Goal: Task Accomplishment & Management: Manage account settings

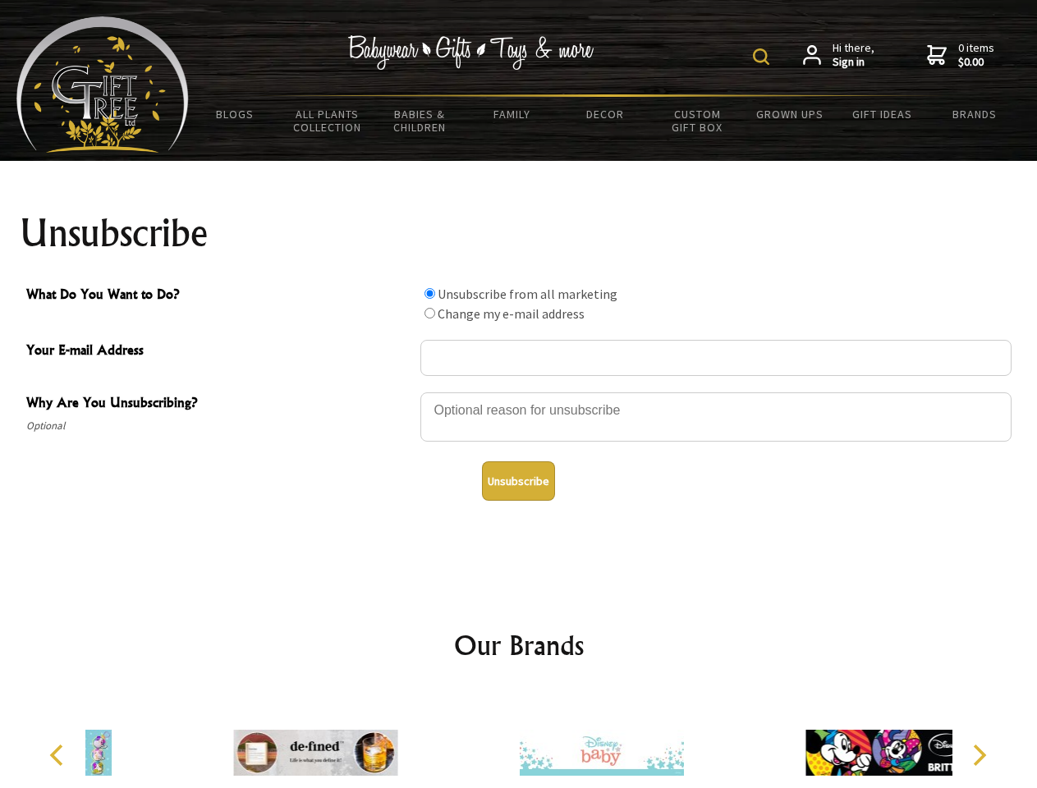
click at [764, 57] on img at bounding box center [761, 56] width 16 height 16
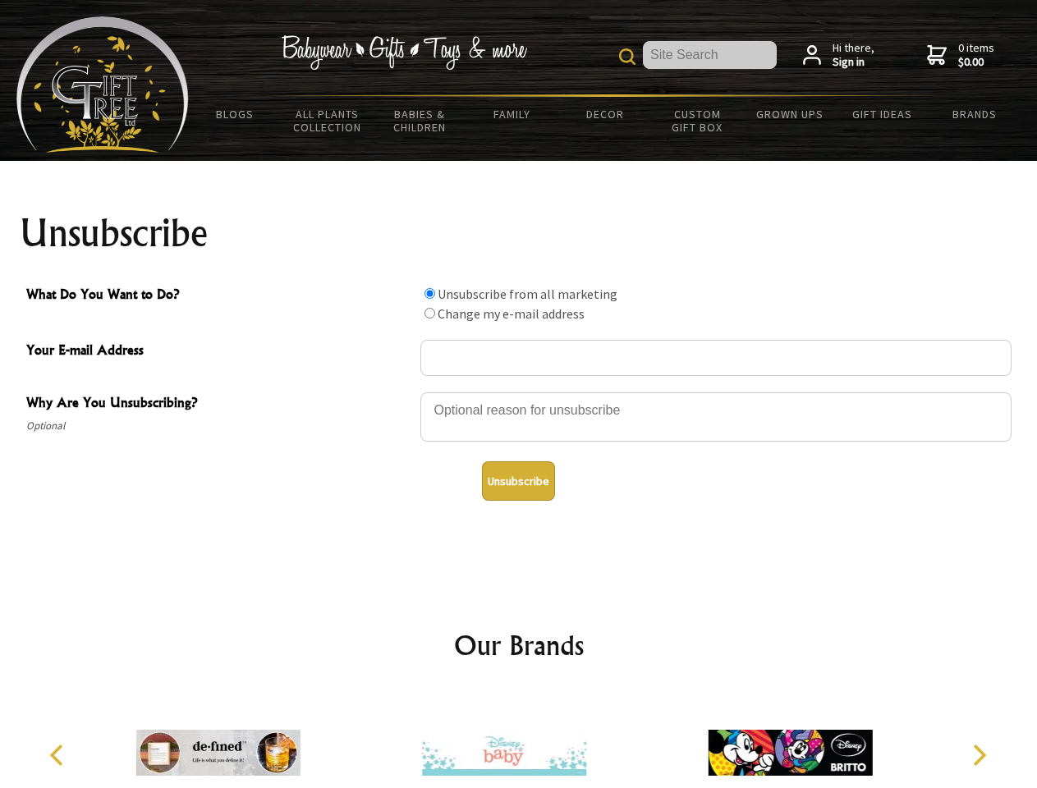
click at [519, 392] on div at bounding box center [715, 419] width 591 height 57
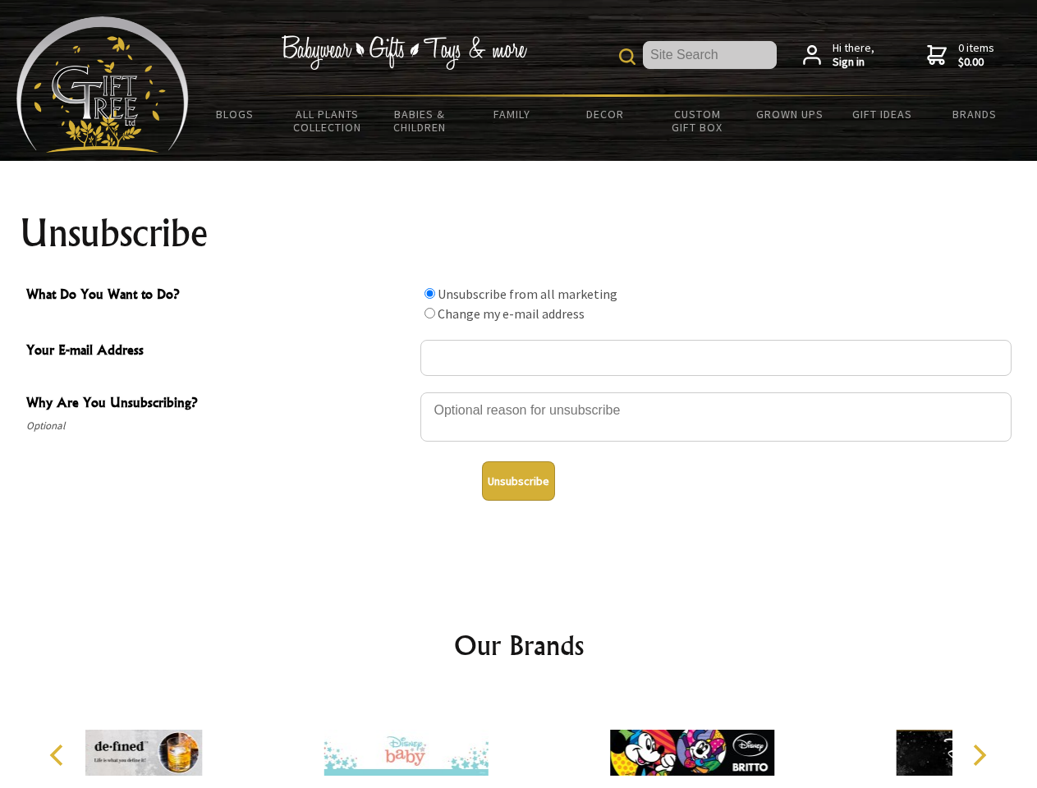
click at [429, 293] on input "What Do You Want to Do?" at bounding box center [430, 293] width 11 height 11
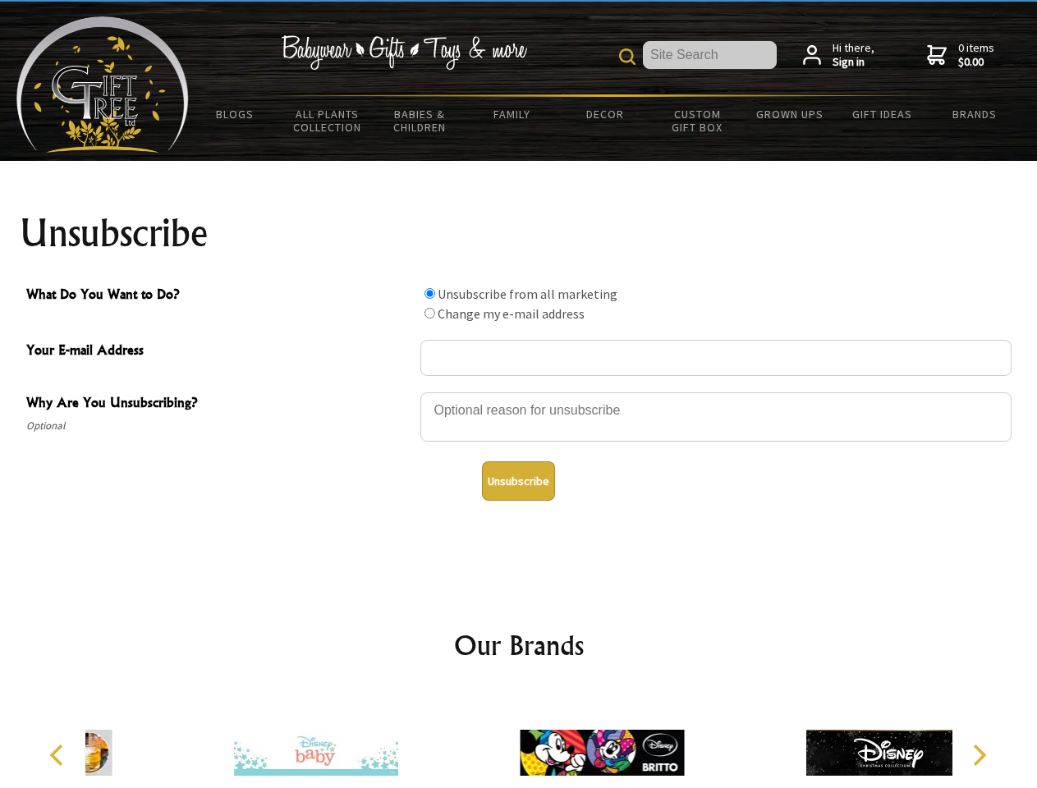
click at [429, 313] on input "What Do You Want to Do?" at bounding box center [430, 313] width 11 height 11
radio input "true"
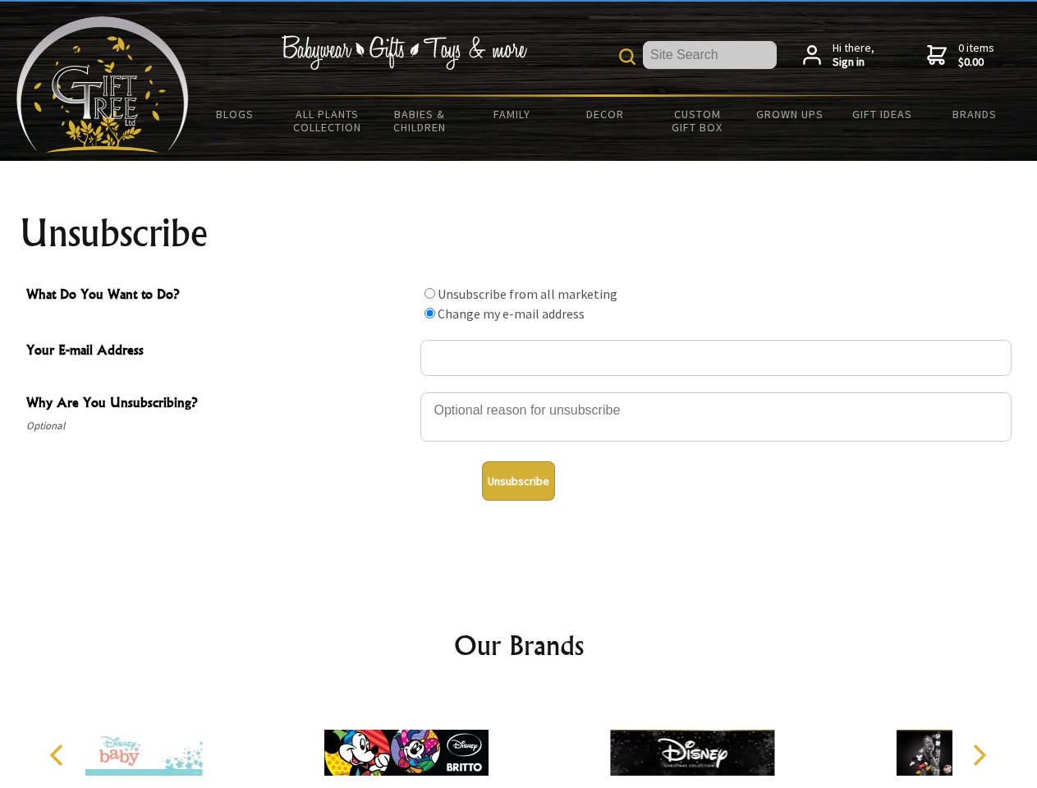
click at [518, 481] on button "Unsubscribe" at bounding box center [518, 481] width 73 height 39
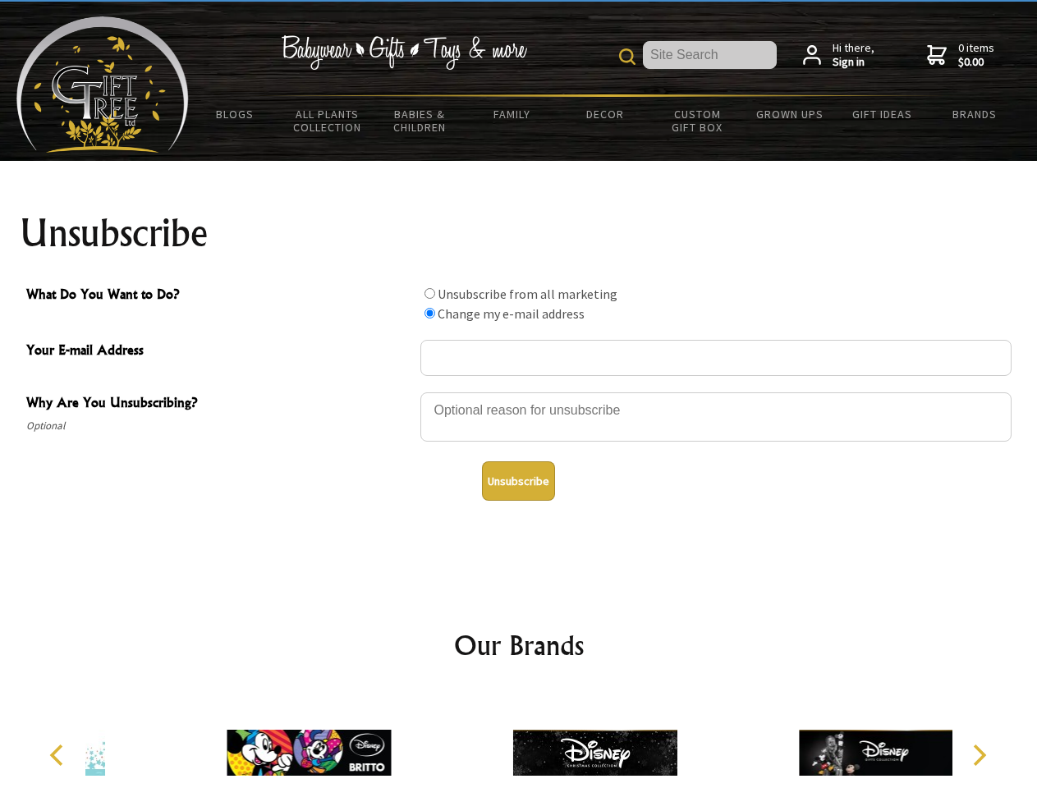
click at [519, 740] on img at bounding box center [595, 752] width 164 height 123
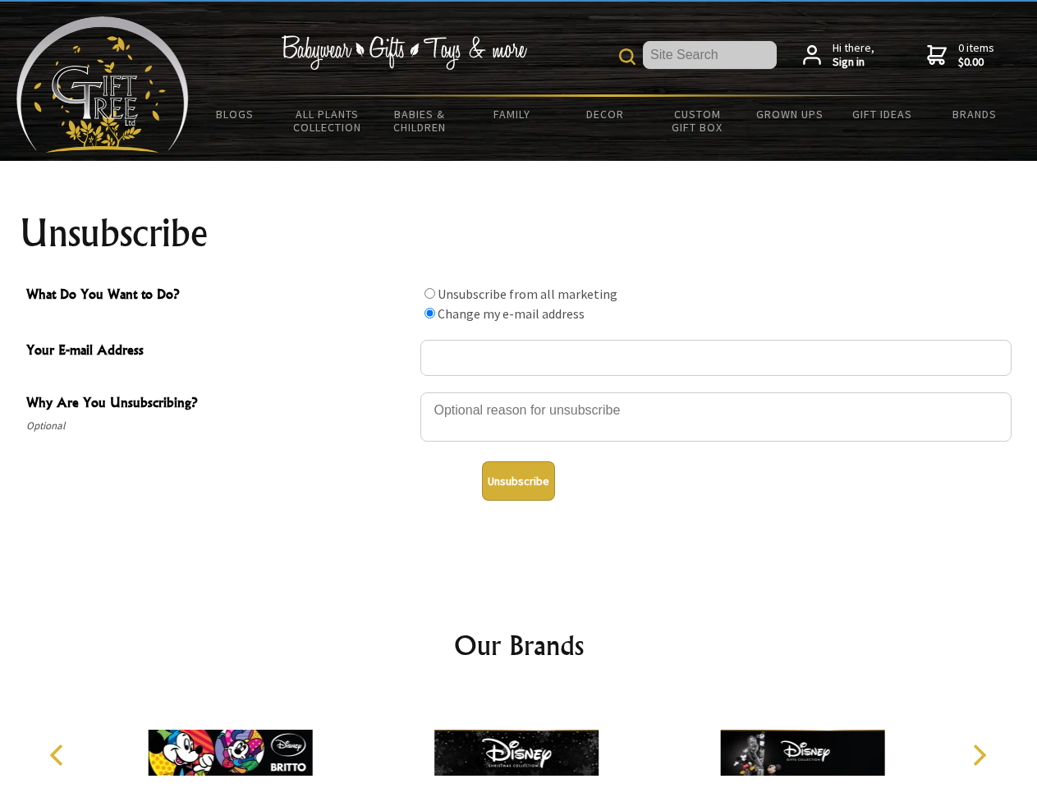
click at [59, 755] on icon "Previous" at bounding box center [58, 755] width 21 height 21
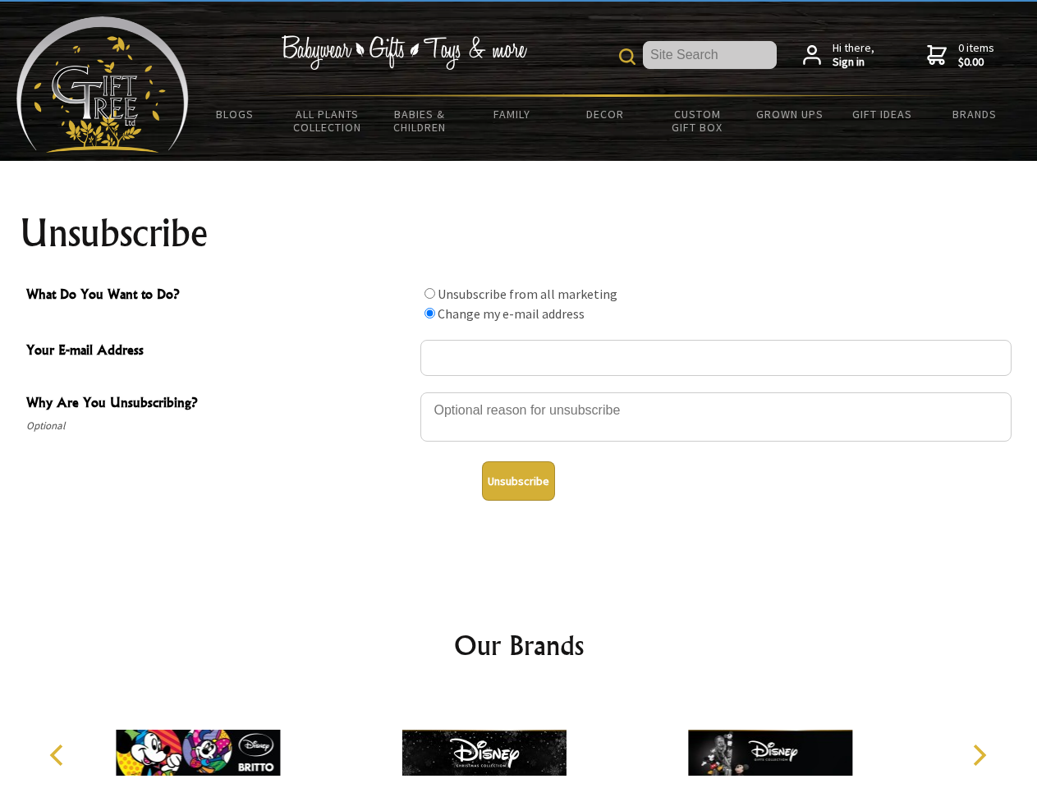
click at [979, 755] on icon "Next" at bounding box center [977, 755] width 21 height 21
